Goal: Task Accomplishment & Management: Use online tool/utility

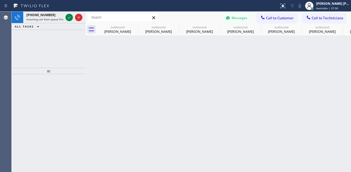
click at [69, 16] on icon at bounding box center [69, 17] width 6 height 6
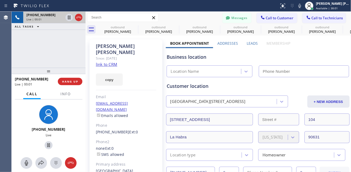
type input "[PHONE_NUMBER]"
click at [112, 62] on link "link to CRM" at bounding box center [106, 64] width 21 height 5
click at [19, 127] on div "[PHONE_NUMBER]" at bounding box center [49, 129] width 70 height 5
click at [23, 166] on button at bounding box center [27, 163] width 12 height 12
click at [3, 133] on div "Agent Desktop" at bounding box center [5, 92] width 11 height 160
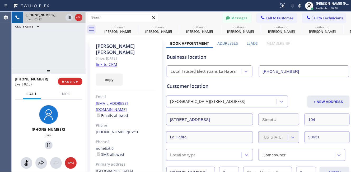
drag, startPoint x: 28, startPoint y: 164, endPoint x: 102, endPoint y: 99, distance: 98.6
click at [27, 164] on icon at bounding box center [26, 163] width 6 height 6
click at [24, 133] on div "Live" at bounding box center [49, 135] width 70 height 4
click at [27, 137] on div "[PHONE_NUMBER] Live" at bounding box center [49, 128] width 70 height 46
click at [23, 130] on div "[PHONE_NUMBER]" at bounding box center [49, 129] width 70 height 5
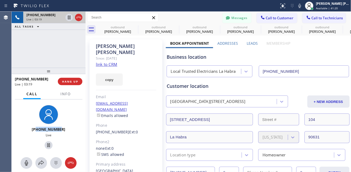
drag, startPoint x: 63, startPoint y: 127, endPoint x: 38, endPoint y: 130, distance: 25.7
click at [38, 130] on div "[PHONE_NUMBER]" at bounding box center [49, 129] width 70 height 5
copy span "5626656499"
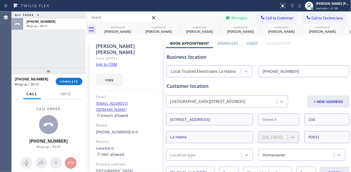
click at [30, 130] on div "Call ended [PHONE_NUMBER] Wrap up | 00:09" at bounding box center [49, 127] width 74 height 57
click at [66, 78] on button "COMPLETE" at bounding box center [69, 81] width 27 height 7
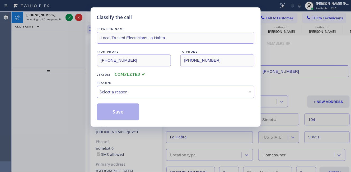
click at [125, 91] on div "Select a reason" at bounding box center [176, 92] width 152 height 6
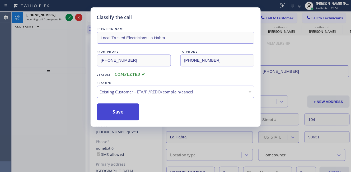
click at [124, 114] on button "Save" at bounding box center [118, 111] width 43 height 17
type input "[PHONE_NUMBER]"
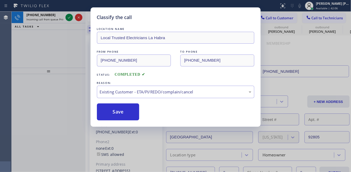
click at [120, 112] on div "Back to Dashboard Change Sender ID Customers Technicians PY [PERSON_NAME] [DATE…" at bounding box center [219, 92] width 266 height 160
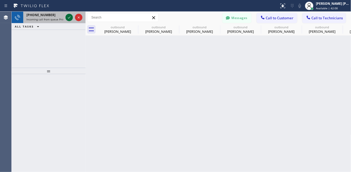
click at [69, 17] on icon at bounding box center [69, 17] width 6 height 6
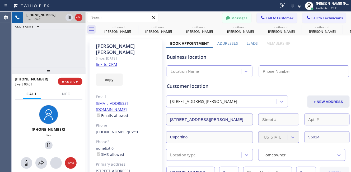
type input "[PHONE_NUMBER]"
click at [110, 62] on link "link to CRM" at bounding box center [106, 64] width 21 height 5
drag, startPoint x: 39, startPoint y: 47, endPoint x: 87, endPoint y: 17, distance: 57.0
click at [39, 47] on div "[PHONE_NUMBER] Live | 00:33 ALL TASKS ALL TASKS ACTIVE TASKS TASKS IN WRAP UP" at bounding box center [49, 40] width 74 height 56
click at [9, 138] on div "Agent Desktop" at bounding box center [5, 92] width 11 height 160
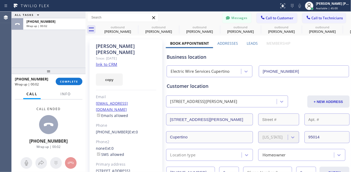
drag, startPoint x: 68, startPoint y: 142, endPoint x: 72, endPoint y: 120, distance: 22.3
click at [68, 142] on div "Call ended [PHONE_NUMBER] Wrap up | 00:02" at bounding box center [49, 127] width 74 height 57
drag, startPoint x: 91, startPoint y: 142, endPoint x: 85, endPoint y: 86, distance: 56.3
click at [91, 141] on div "[PERSON_NAME] Since: [DATE] link to CRM copy Email [EMAIL_ADDRESS][DOMAIN_NAME]…" at bounding box center [126, 123] width 73 height 169
drag, startPoint x: 40, startPoint y: 78, endPoint x: 18, endPoint y: 78, distance: 21.7
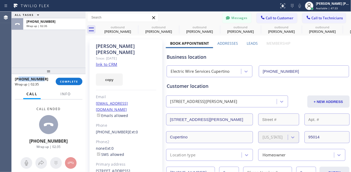
click at [18, 78] on div "[PHONE_NUMBER]" at bounding box center [33, 78] width 37 height 5
copy span "4088239884"
click at [62, 81] on span "COMPLETE" at bounding box center [69, 82] width 18 height 4
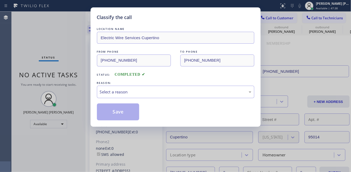
click at [148, 99] on div "LOCATION NAME Electric Wire Services Cupertino FROM PHONE [PHONE_NUMBER] TO PHO…" at bounding box center [175, 73] width 157 height 94
click at [131, 94] on div "Select a reason" at bounding box center [176, 92] width 152 height 6
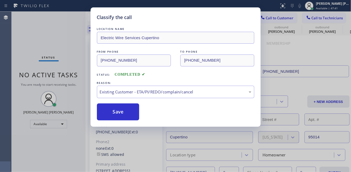
click at [122, 111] on button "Save" at bounding box center [118, 111] width 43 height 17
type input "[PHONE_NUMBER]"
click at [293, 59] on div "Classify the call LOCATION NAME Dr Pro Electric Metuchen(Everything Electric) F…" at bounding box center [181, 92] width 339 height 160
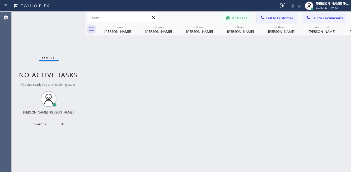
click at [277, 19] on span "Call to Customer" at bounding box center [280, 18] width 28 height 5
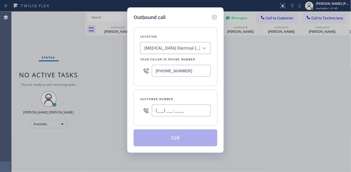
click at [175, 113] on input "(___) ___-____" at bounding box center [181, 110] width 59 height 12
paste input "408) 823-9884"
type input "[PHONE_NUMBER]"
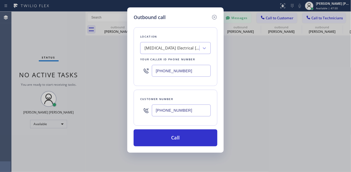
click at [65, 31] on div "Outbound call Location [MEDICAL_DATA] Electrical [GEOGRAPHIC_DATA] Your caller …" at bounding box center [175, 86] width 351 height 172
click at [162, 45] on div "[MEDICAL_DATA] Electrical [GEOGRAPHIC_DATA]" at bounding box center [171, 48] width 58 height 9
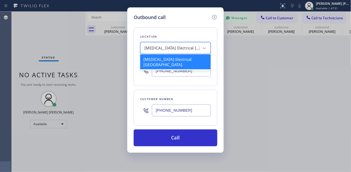
paste input "Electric Wire Services Cupertino"
type input "Electric Wire Services Cupertino"
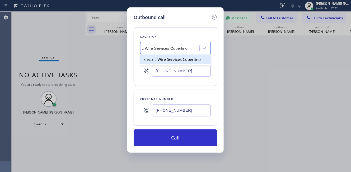
click at [180, 60] on div "Electric Wire Services Cupertino" at bounding box center [175, 59] width 71 height 10
type input "[PHONE_NUMBER]"
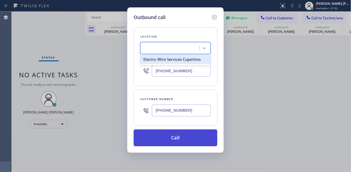
scroll to position [0, 1]
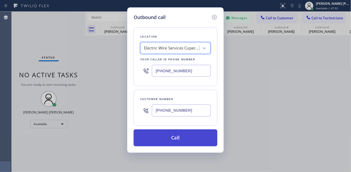
click at [181, 138] on button "Call" at bounding box center [176, 137] width 84 height 17
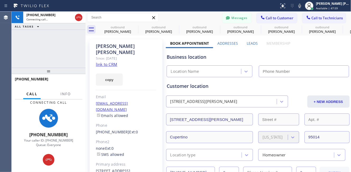
type input "[PHONE_NUMBER]"
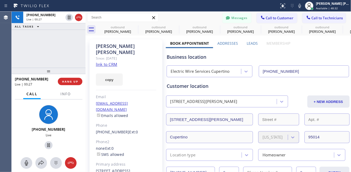
drag, startPoint x: 48, startPoint y: 48, endPoint x: 46, endPoint y: 43, distance: 6.0
click at [48, 48] on div "[PHONE_NUMBER] Live | 00:27 ALL TASKS ALL TASKS ACTIVE TASKS TASKS IN WRAP UP" at bounding box center [49, 40] width 74 height 56
click at [56, 55] on div "[PHONE_NUMBER] Live | 01:02 ALL TASKS ALL TASKS ACTIVE TASKS TASKS IN WRAP UP" at bounding box center [49, 40] width 74 height 56
drag, startPoint x: 74, startPoint y: 162, endPoint x: 81, endPoint y: 158, distance: 8.1
click at [74, 162] on icon at bounding box center [71, 163] width 6 height 6
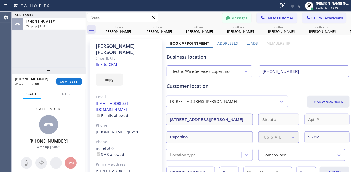
click at [10, 131] on div "Agent Desktop" at bounding box center [5, 92] width 11 height 160
click at [69, 81] on span "COMPLETE" at bounding box center [69, 82] width 18 height 4
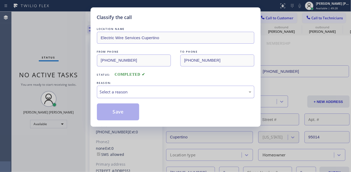
click at [146, 93] on div "Select a reason" at bounding box center [176, 92] width 152 height 6
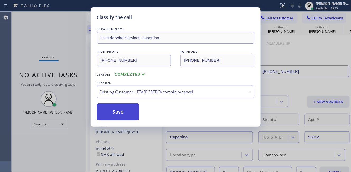
click at [127, 116] on button "Save" at bounding box center [118, 111] width 43 height 17
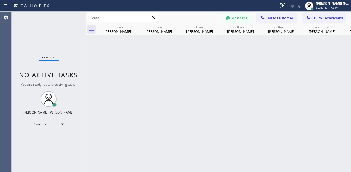
drag, startPoint x: 154, startPoint y: 167, endPoint x: 149, endPoint y: 139, distance: 28.5
click at [154, 167] on div "Back to Dashboard Change Sender ID Customers Technicians PY [PERSON_NAME] [DATE…" at bounding box center [219, 92] width 266 height 160
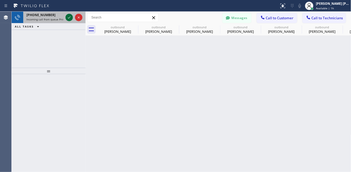
click at [67, 18] on icon at bounding box center [69, 17] width 6 height 6
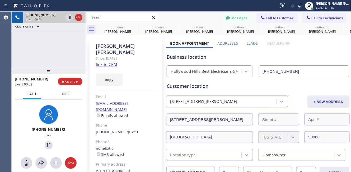
type input "[PHONE_NUMBER]"
click at [100, 62] on link "link to CRM" at bounding box center [106, 64] width 21 height 5
click at [53, 45] on div "[PHONE_NUMBER] Live | 00:20 ALL TASKS ALL TASKS ACTIVE TASKS TASKS IN WRAP UP" at bounding box center [49, 40] width 74 height 56
click at [58, 49] on div "[PHONE_NUMBER] Live | 00:26 ALL TASKS ALL TASKS ACTIVE TASKS TASKS IN WRAP UP" at bounding box center [49, 40] width 74 height 56
click at [43, 63] on div "[PHONE_NUMBER] Live | 00:28 ALL TASKS ALL TASKS ACTIVE TASKS TASKS IN WRAP UP" at bounding box center [49, 40] width 74 height 56
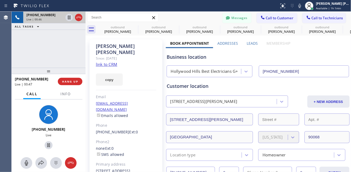
drag, startPoint x: 41, startPoint y: 57, endPoint x: 195, endPoint y: 4, distance: 162.6
click at [42, 57] on div "[PHONE_NUMBER] Live | 00:46 ALL TASKS ALL TASKS ACTIVE TASKS TASKS IN WRAP UP" at bounding box center [49, 40] width 74 height 56
click at [51, 46] on div "[PHONE_NUMBER] Live | 01:15 ALL TASKS ALL TASKS ACTIVE TASKS TASKS IN WRAP UP" at bounding box center [49, 40] width 74 height 56
click at [40, 50] on div "[PHONE_NUMBER] Live | 01:18 ALL TASKS ALL TASKS ACTIVE TASKS TASKS IN WRAP UP" at bounding box center [49, 40] width 74 height 56
drag, startPoint x: 53, startPoint y: 46, endPoint x: 110, endPoint y: 11, distance: 67.3
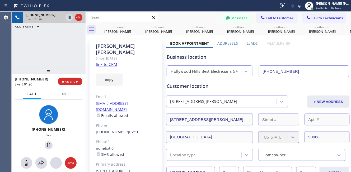
click at [53, 47] on div "[PHONE_NUMBER] Live | 01:19 ALL TASKS ALL TASKS ACTIVE TASKS TASKS IN WRAP UP" at bounding box center [49, 40] width 74 height 56
click at [54, 41] on div "[PHONE_NUMBER] Live | 01:23 ALL TASKS ALL TASKS ACTIVE TASKS TASKS IN WRAP UP" at bounding box center [49, 40] width 74 height 56
click at [70, 50] on div "[PHONE_NUMBER] Live | 01:25 ALL TASKS ALL TASKS ACTIVE TASKS TASKS IN WRAP UP" at bounding box center [49, 40] width 74 height 56
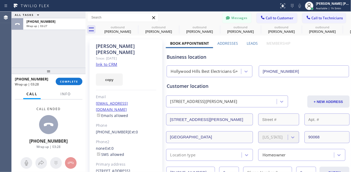
click at [67, 143] on div "Call ended [PHONE_NUMBER] Wrap up | 03:28" at bounding box center [49, 127] width 74 height 57
click at [68, 81] on span "COMPLETE" at bounding box center [69, 82] width 18 height 4
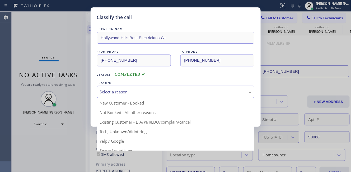
click at [162, 93] on div "Select a reason" at bounding box center [176, 92] width 152 height 6
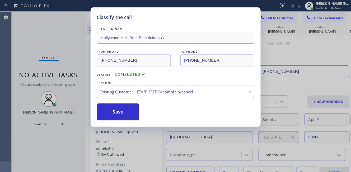
click at [134, 115] on button "Save" at bounding box center [118, 111] width 43 height 17
type input "[PHONE_NUMBER]"
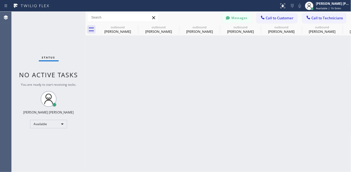
drag, startPoint x: 57, startPoint y: 135, endPoint x: 39, endPoint y: 81, distance: 56.6
click at [57, 135] on div "Status No active tasks You are ready to start receiving tasks. [PERSON_NAME] [P…" at bounding box center [49, 92] width 74 height 160
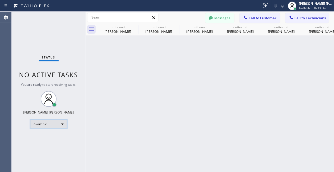
click at [66, 124] on div "Available" at bounding box center [48, 124] width 37 height 8
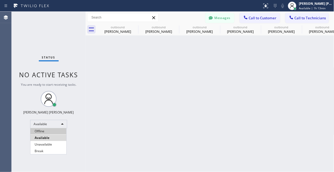
click at [48, 129] on li "Offline" at bounding box center [48, 131] width 36 height 6
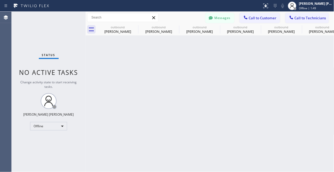
click at [106, 129] on div "Back to Dashboard Change Sender ID Customers Technicians PY [PERSON_NAME] [DATE…" at bounding box center [210, 92] width 249 height 160
click at [64, 127] on div "Offline" at bounding box center [48, 126] width 37 height 8
click at [40, 141] on li "Available" at bounding box center [48, 140] width 36 height 6
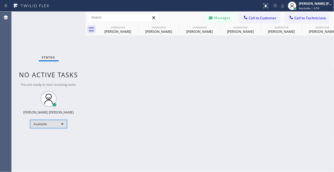
click at [59, 122] on div "Available" at bounding box center [48, 124] width 37 height 8
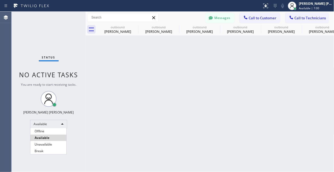
drag, startPoint x: 53, startPoint y: 132, endPoint x: 56, endPoint y: 21, distance: 110.7
click at [53, 132] on li "Offline" at bounding box center [48, 131] width 36 height 6
